Goal: Use online tool/utility: Utilize a website feature to perform a specific function

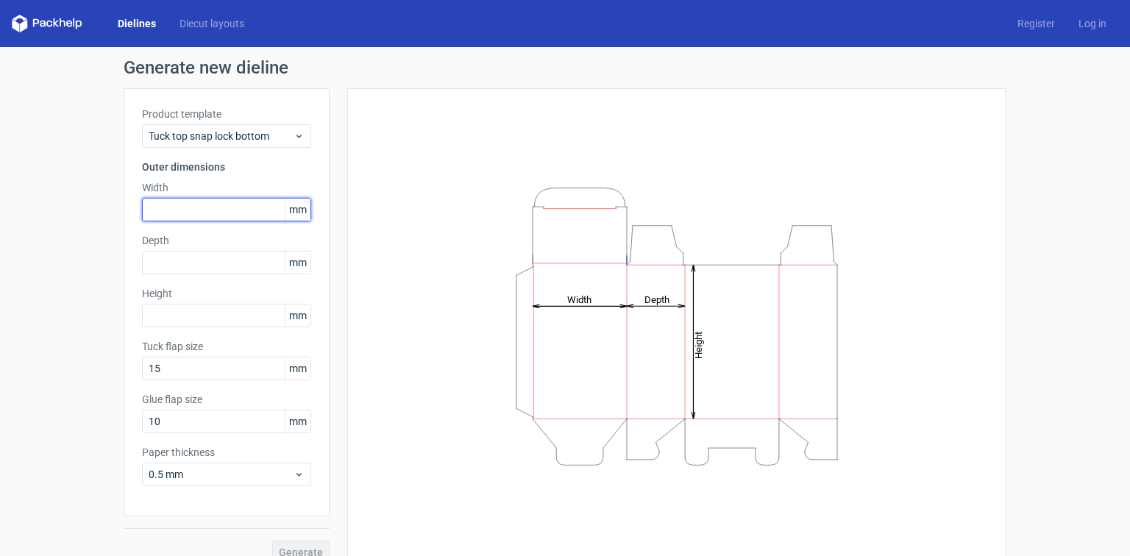
click at [218, 212] on input "text" at bounding box center [226, 210] width 169 height 24
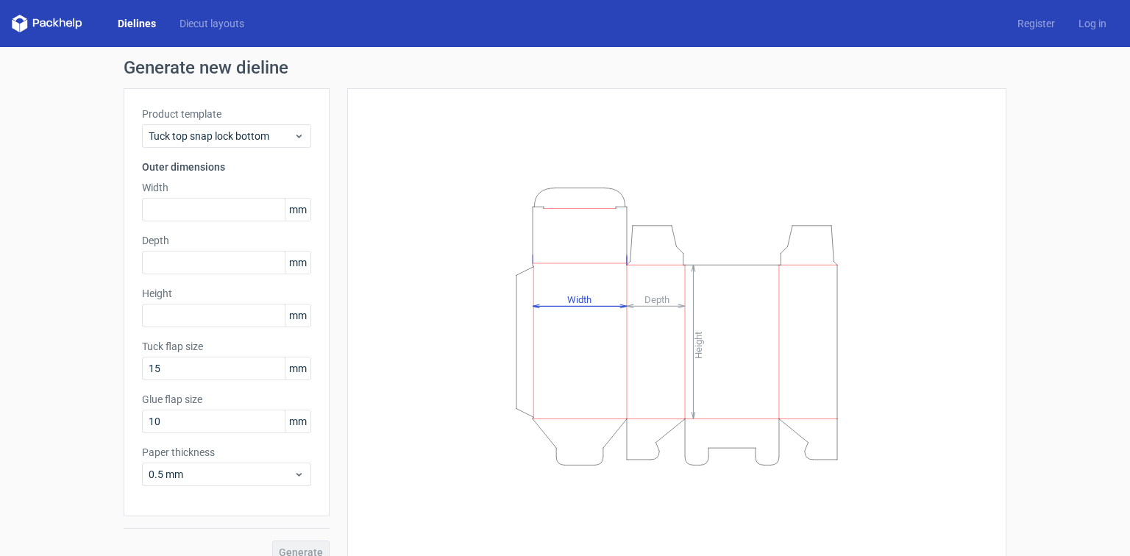
click at [287, 210] on span "mm" at bounding box center [298, 210] width 26 height 22
click at [291, 210] on span "mm" at bounding box center [298, 210] width 26 height 22
click at [207, 216] on input "text" at bounding box center [226, 210] width 169 height 24
paste input "2286"
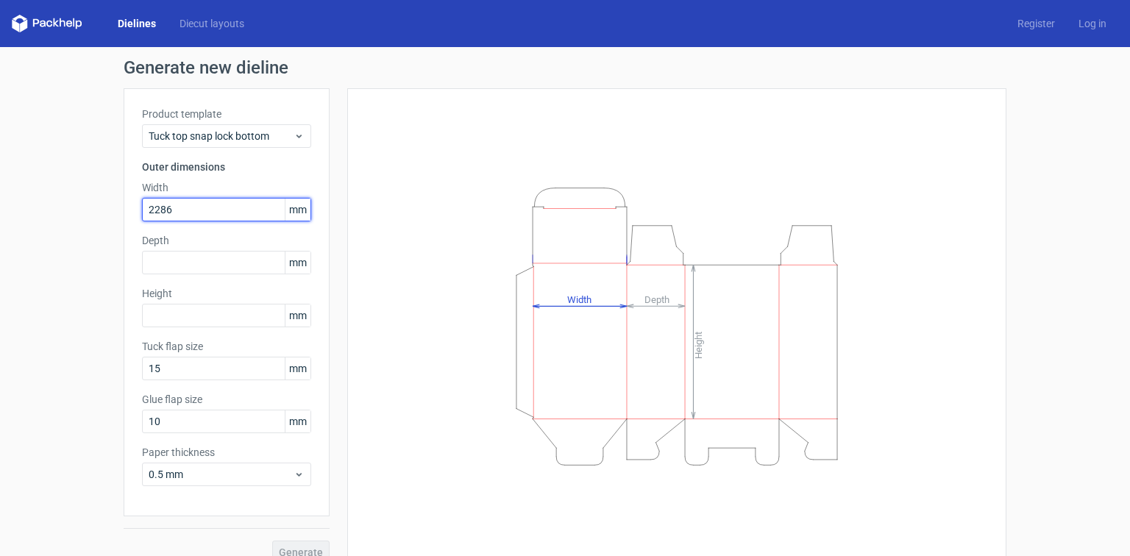
type input "2286"
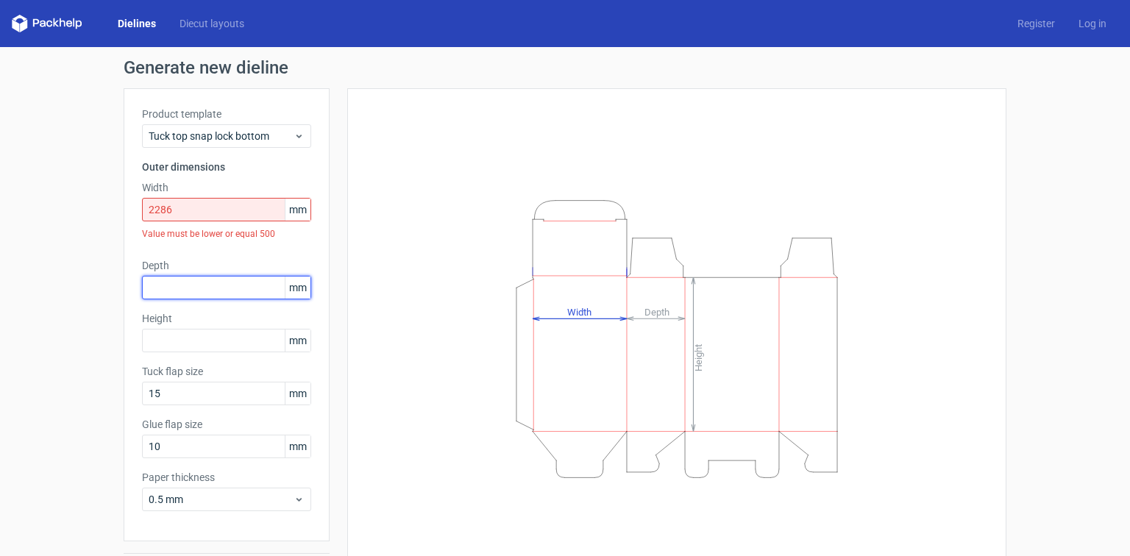
click at [200, 291] on input "text" at bounding box center [226, 288] width 169 height 24
paste input "12065"
type input "12065"
click at [149, 206] on input "2286" at bounding box center [226, 210] width 169 height 24
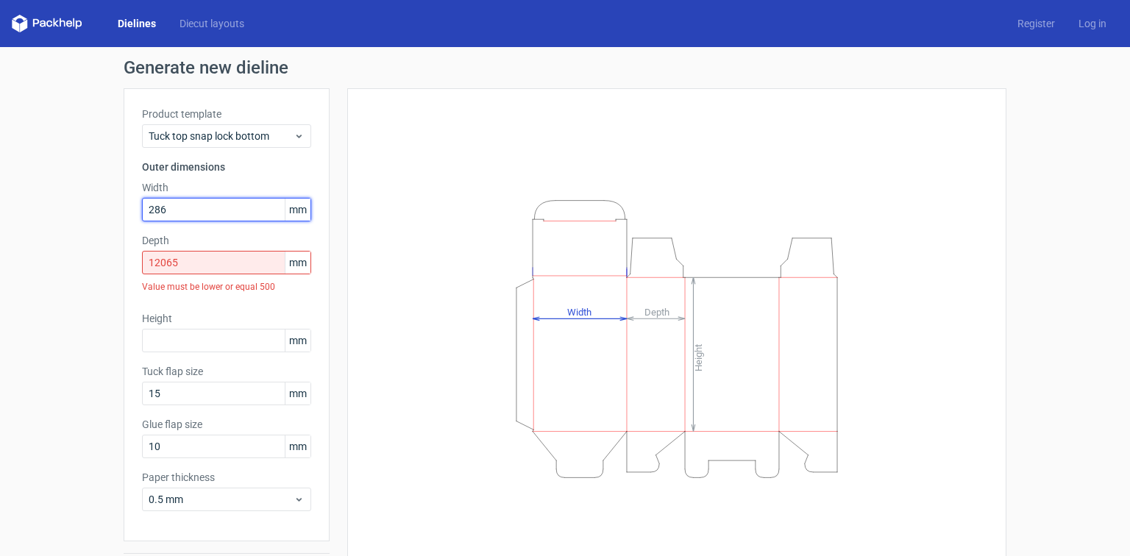
type input "286"
click at [408, 216] on div "Height Depth Width" at bounding box center [677, 339] width 622 height 464
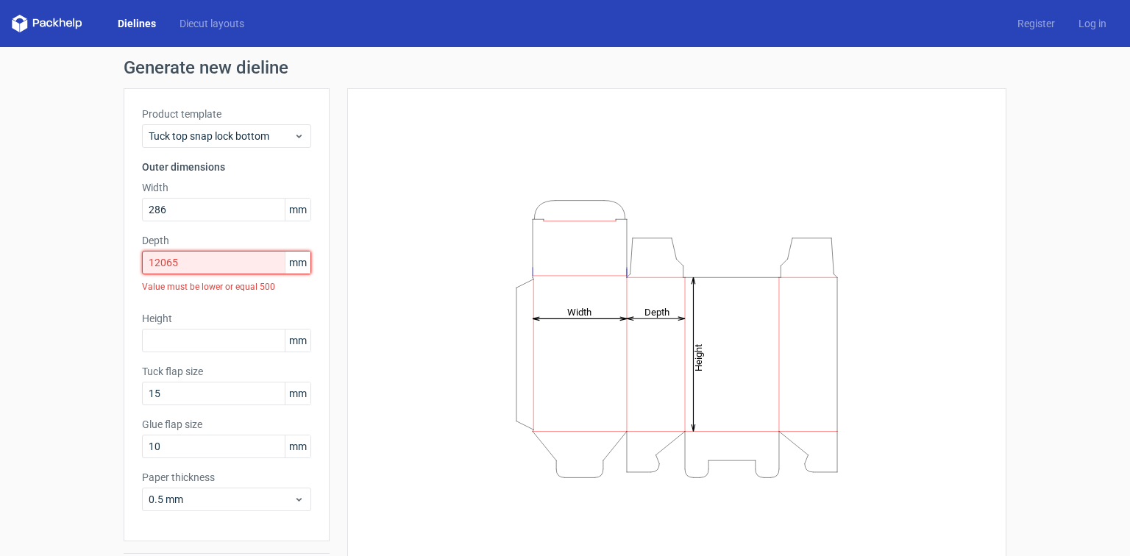
click at [180, 261] on input "12065" at bounding box center [226, 263] width 169 height 24
paste input "text"
click at [164, 262] on input "12065" at bounding box center [226, 263] width 169 height 24
click at [376, 257] on div "Height Depth Width" at bounding box center [677, 339] width 622 height 464
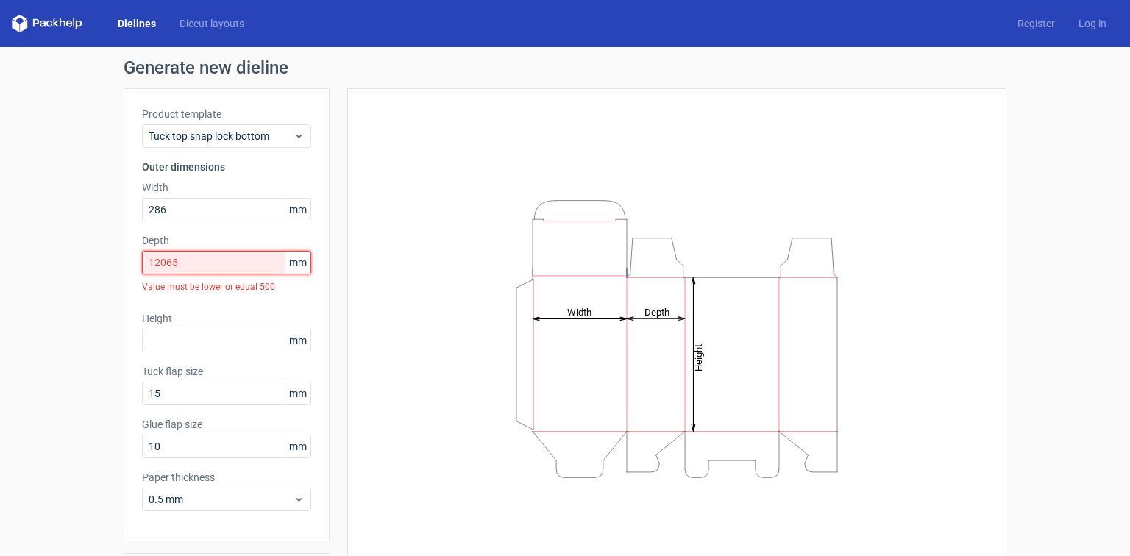
click at [205, 262] on input "12065" at bounding box center [226, 263] width 169 height 24
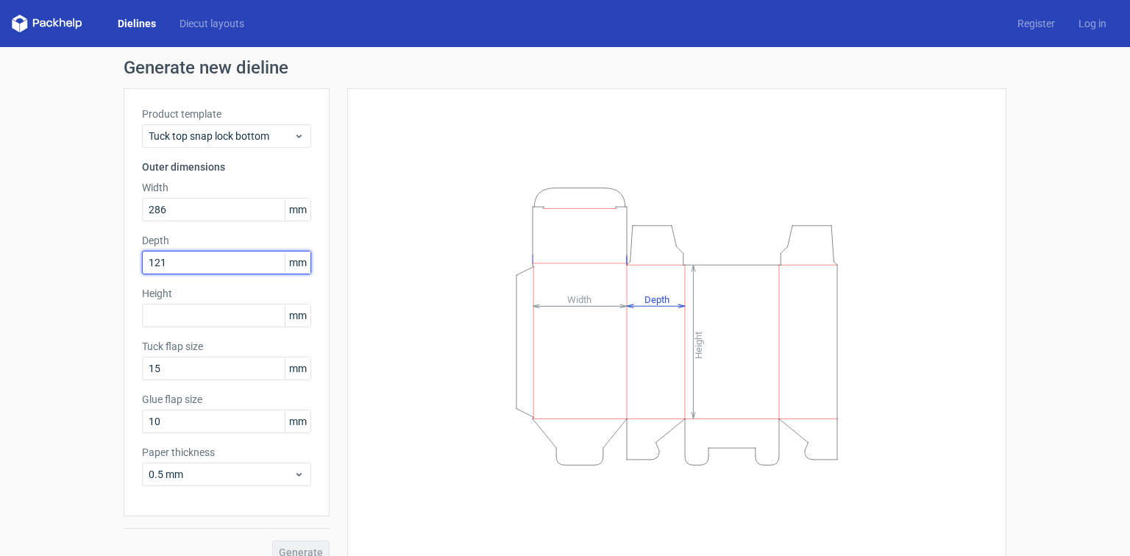
type input "121"
click at [171, 209] on input "286" at bounding box center [226, 210] width 169 height 24
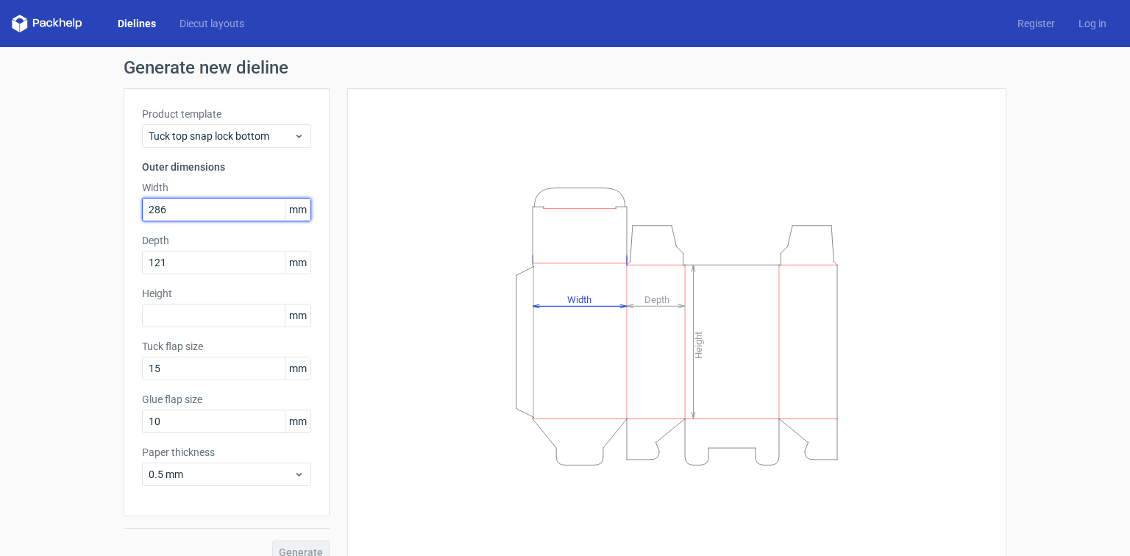
click at [171, 209] on input "286" at bounding box center [226, 210] width 169 height 24
type input "228"
click at [377, 316] on div "Height Depth Width" at bounding box center [677, 326] width 622 height 439
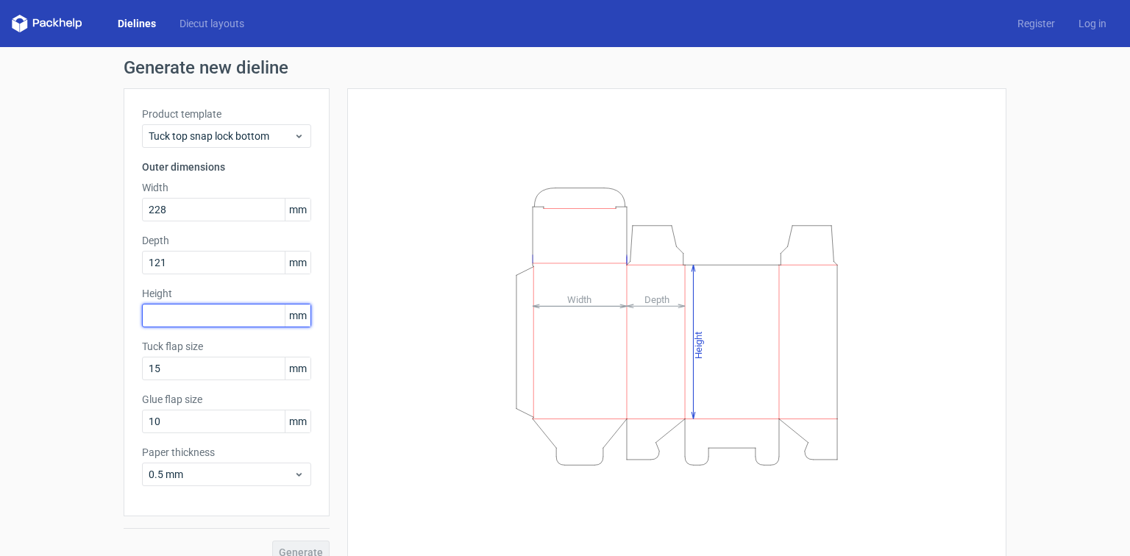
click at [203, 318] on input "text" at bounding box center [226, 316] width 169 height 24
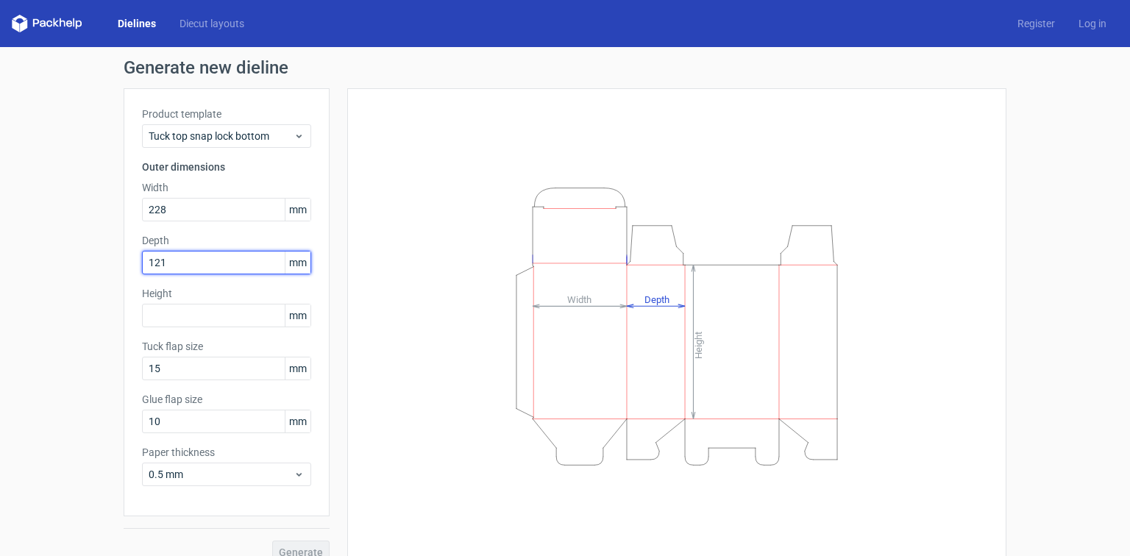
click at [171, 253] on input "121" at bounding box center [226, 263] width 169 height 24
click at [175, 316] on input "text" at bounding box center [226, 316] width 169 height 24
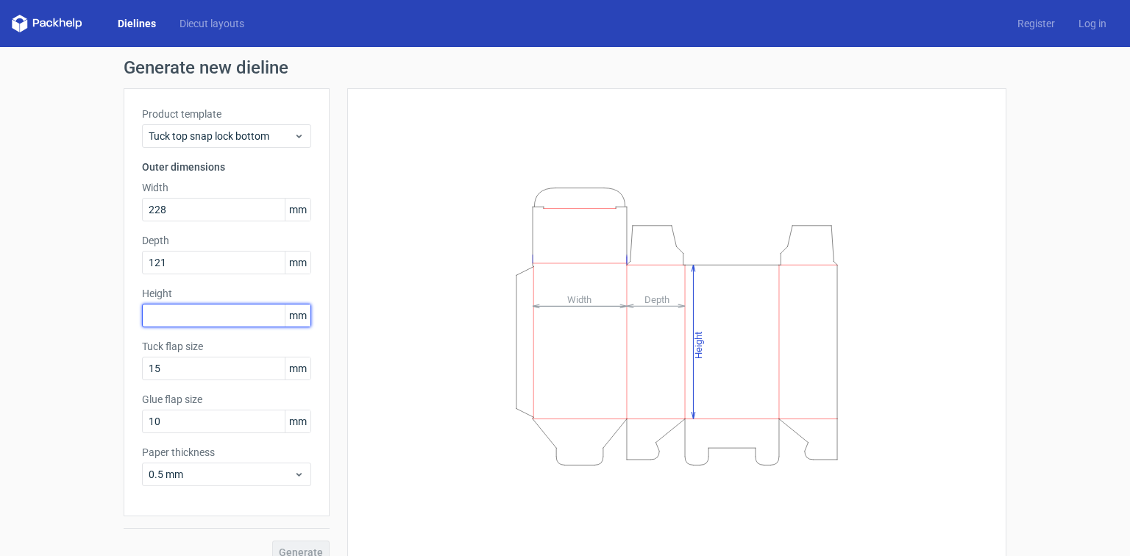
paste input "121"
type input "121"
click at [422, 321] on div "Height Depth Width" at bounding box center [677, 326] width 622 height 439
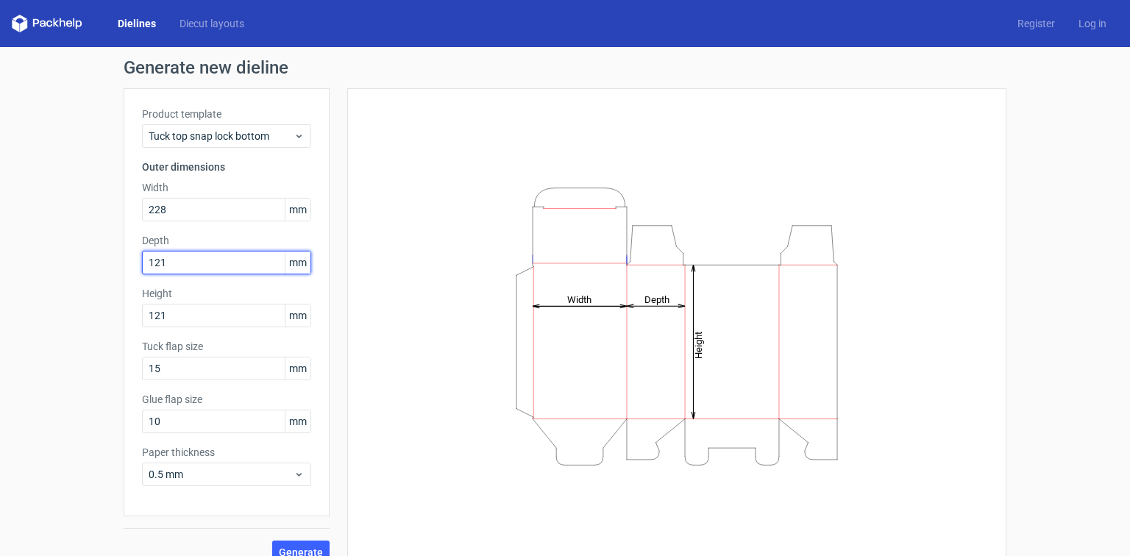
drag, startPoint x: 102, startPoint y: 259, endPoint x: 35, endPoint y: 254, distance: 67.1
click at [35, 254] on div "Generate new dieline Product template Tuck top snap lock bottom Outer dimension…" at bounding box center [565, 311] width 1130 height 529
click at [174, 262] on input "2489" at bounding box center [226, 263] width 169 height 24
type input "279"
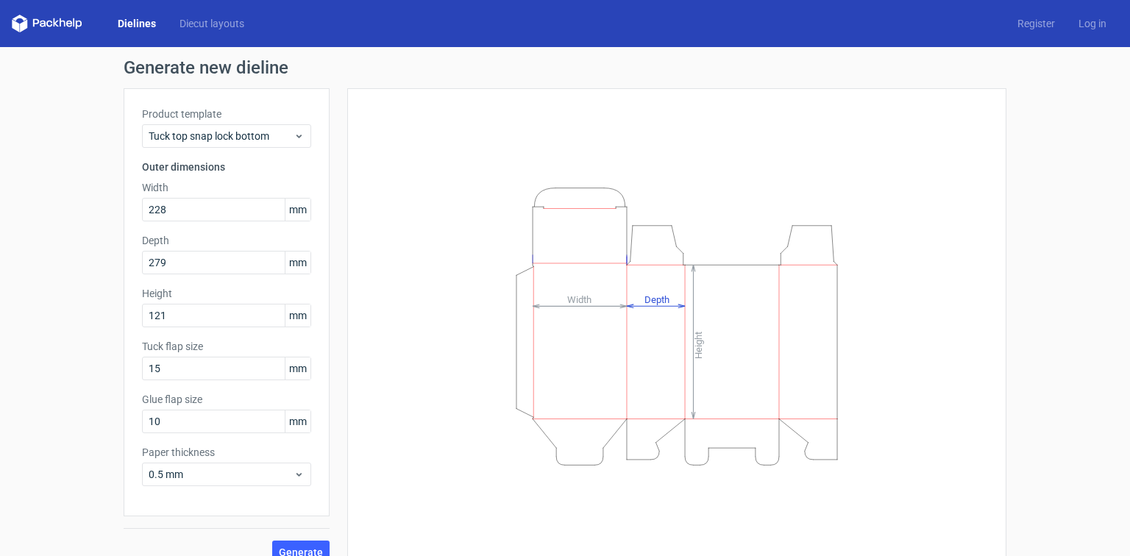
click at [379, 286] on div "Height Depth Width" at bounding box center [677, 326] width 622 height 439
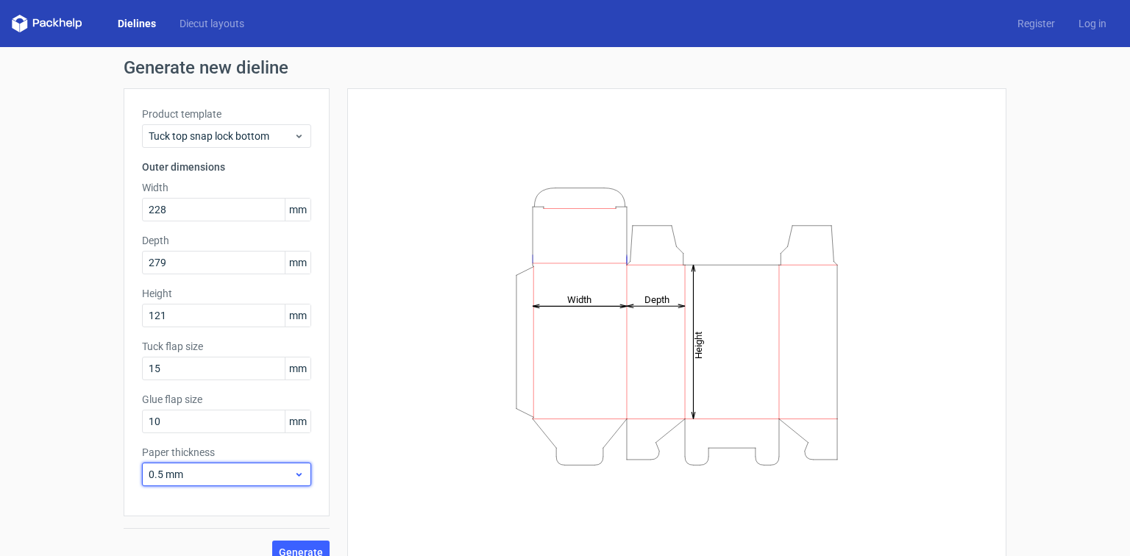
click at [239, 478] on span "0.5 mm" at bounding box center [221, 474] width 145 height 15
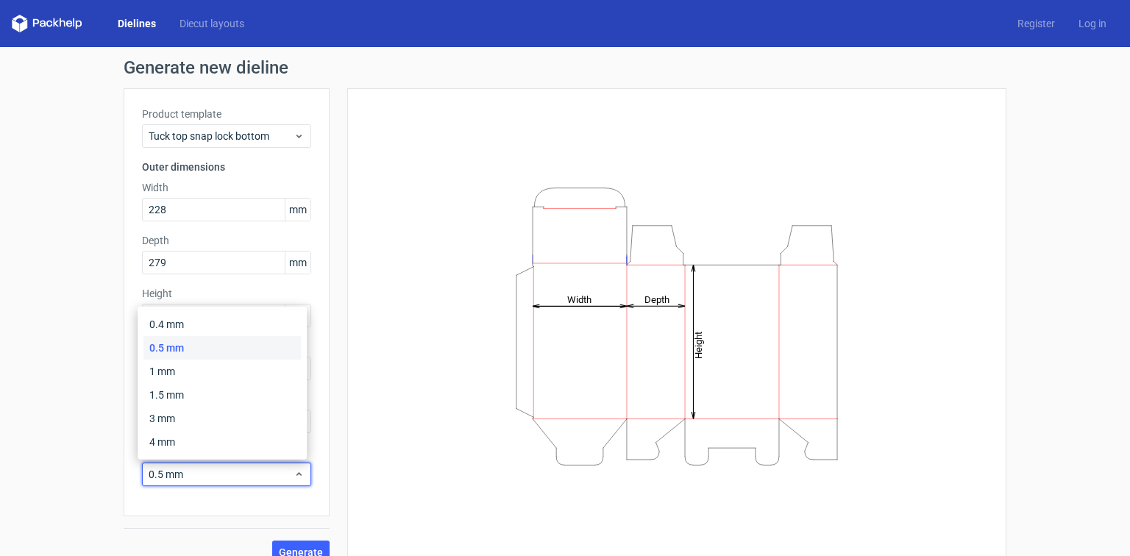
click at [475, 446] on icon "Height Depth Width" at bounding box center [676, 326] width 441 height 294
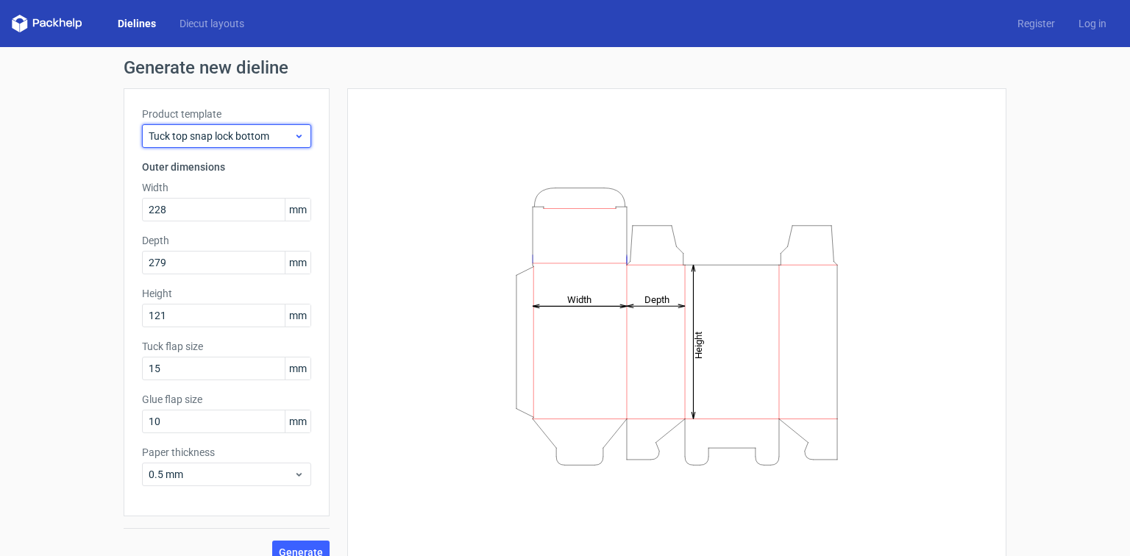
click at [260, 130] on span "Tuck top snap lock bottom" at bounding box center [221, 136] width 145 height 15
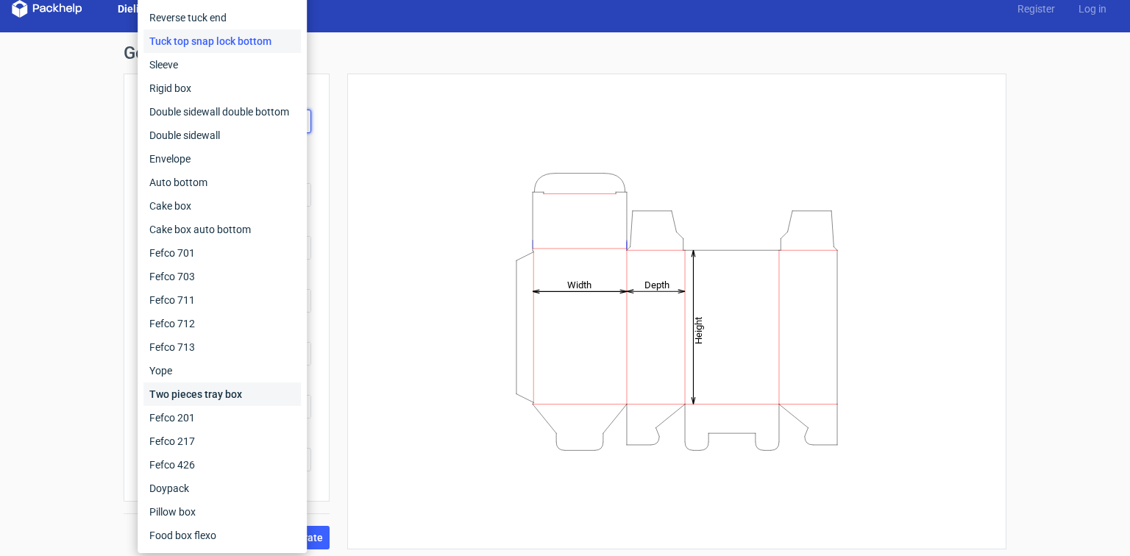
scroll to position [19, 0]
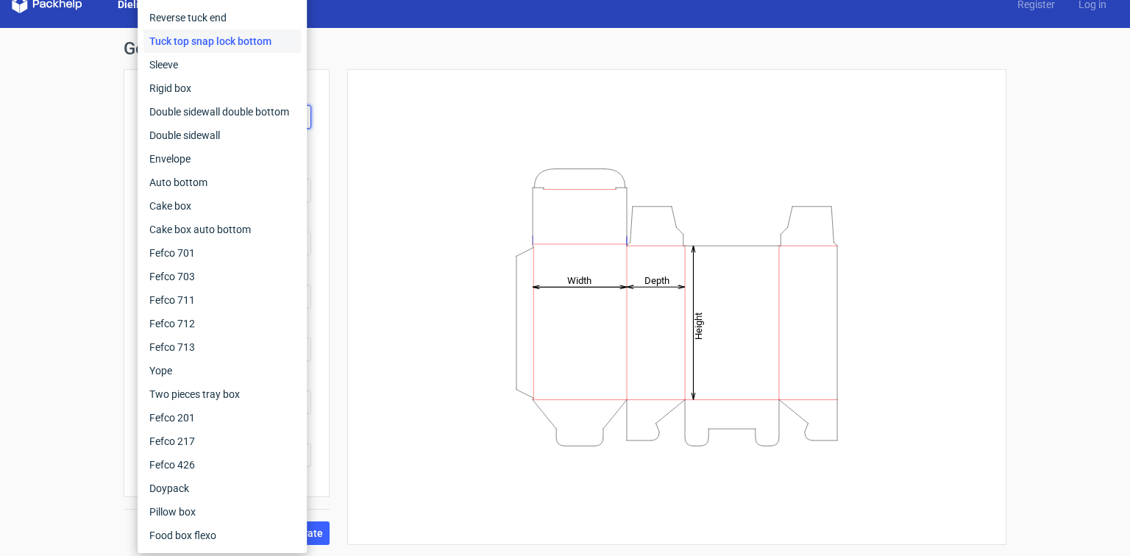
click at [373, 404] on div "Height Depth Width" at bounding box center [677, 307] width 622 height 439
